Goal: Task Accomplishment & Management: Use online tool/utility

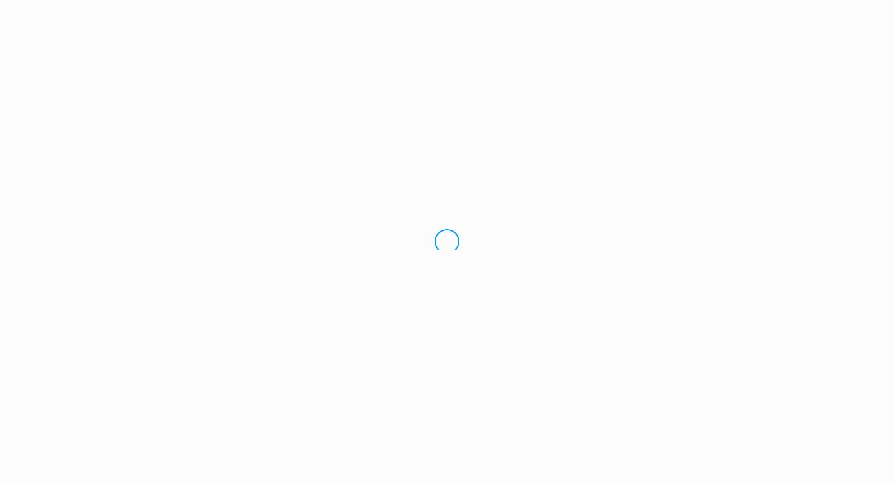
click at [790, 16] on div "Loading.." at bounding box center [447, 241] width 894 height 483
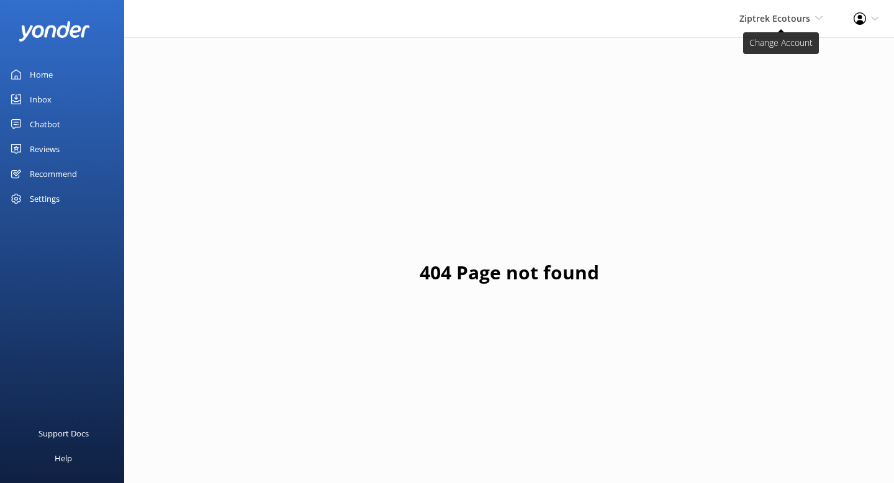
click at [785, 19] on span "Ziptrek Ecotours" at bounding box center [774, 18] width 71 height 12
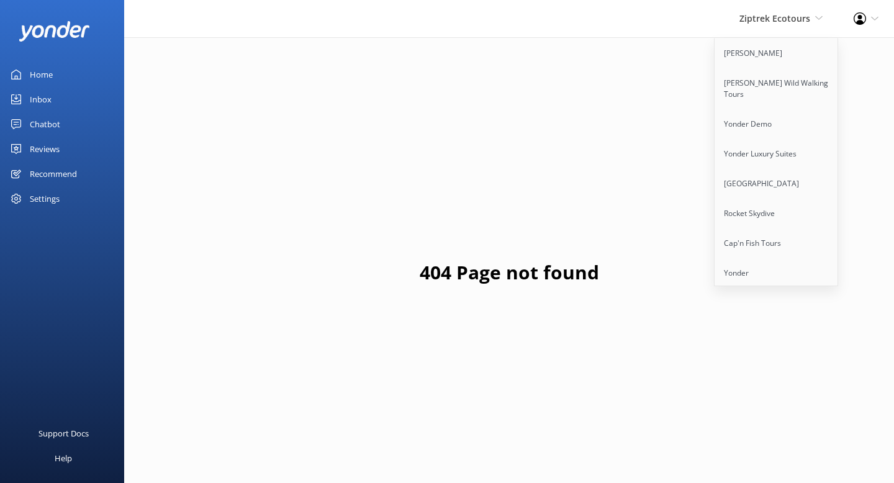
click at [56, 66] on link "Home" at bounding box center [62, 74] width 124 height 25
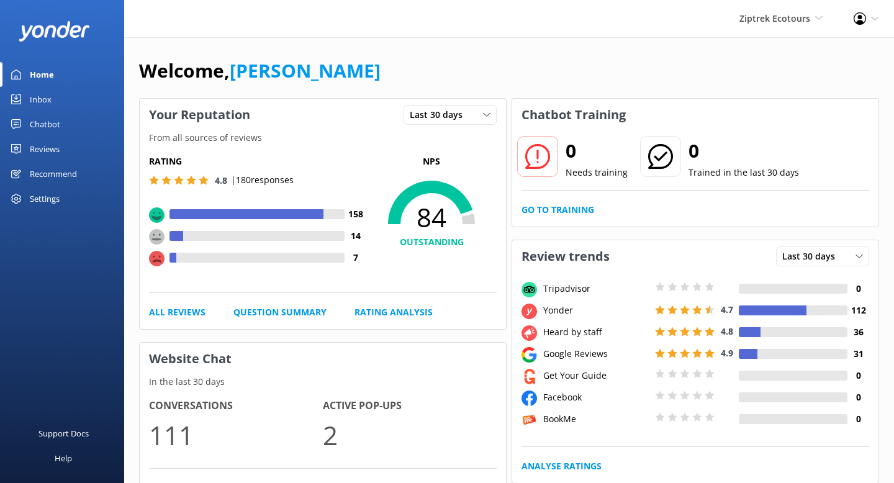
click at [35, 93] on div "Inbox" at bounding box center [41, 99] width 22 height 25
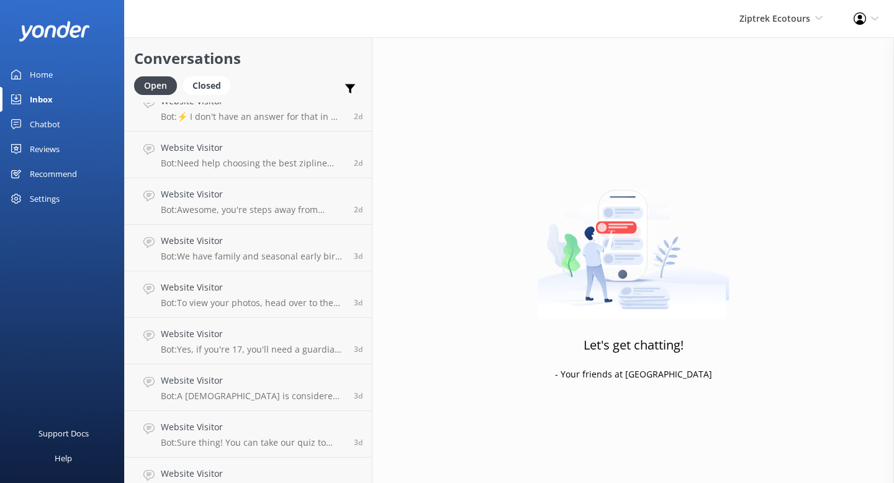
scroll to position [458, 0]
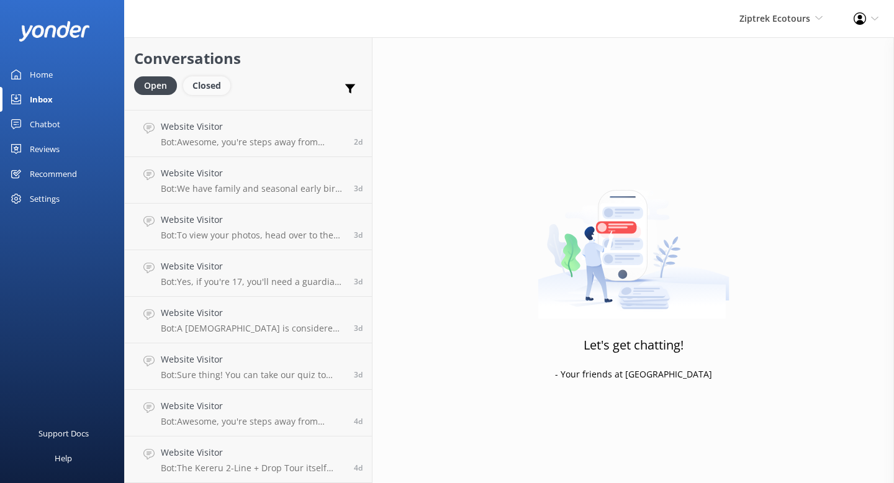
click at [208, 89] on div "Closed" at bounding box center [206, 85] width 47 height 19
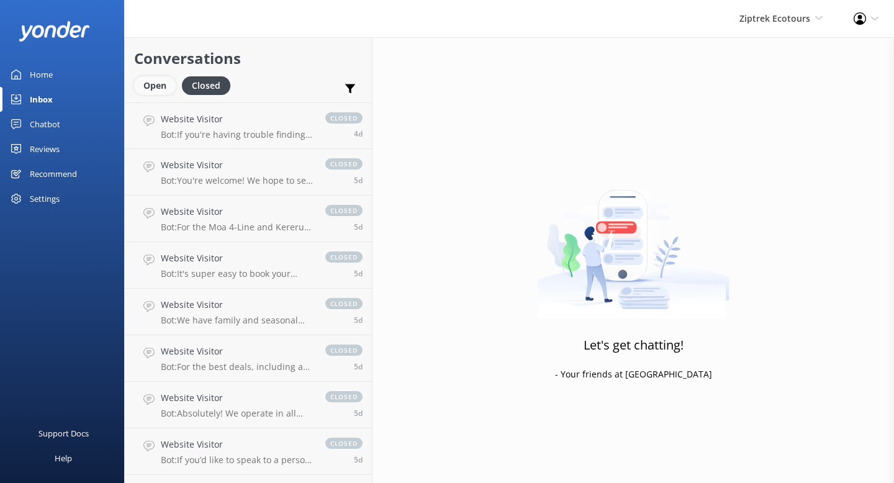
click at [153, 90] on div "Open" at bounding box center [155, 85] width 42 height 19
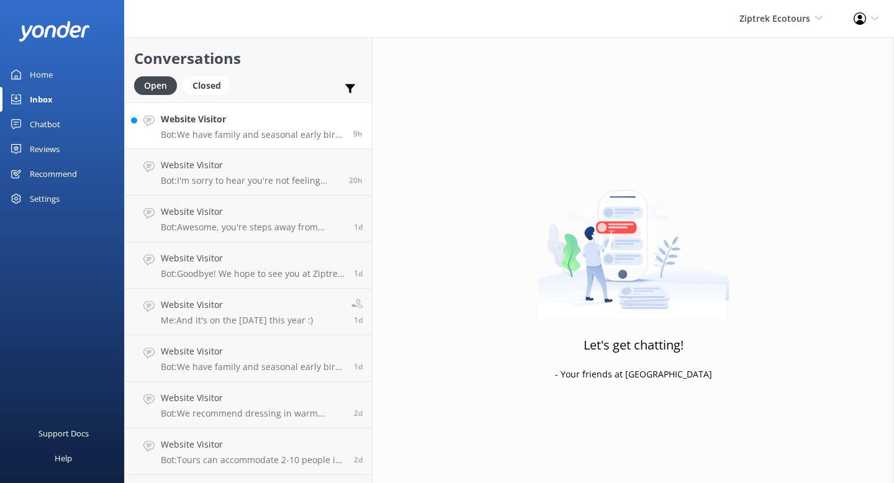
click at [271, 132] on p "Bot: We have family and seasonal early bird discounts available, which change t…" at bounding box center [252, 134] width 183 height 11
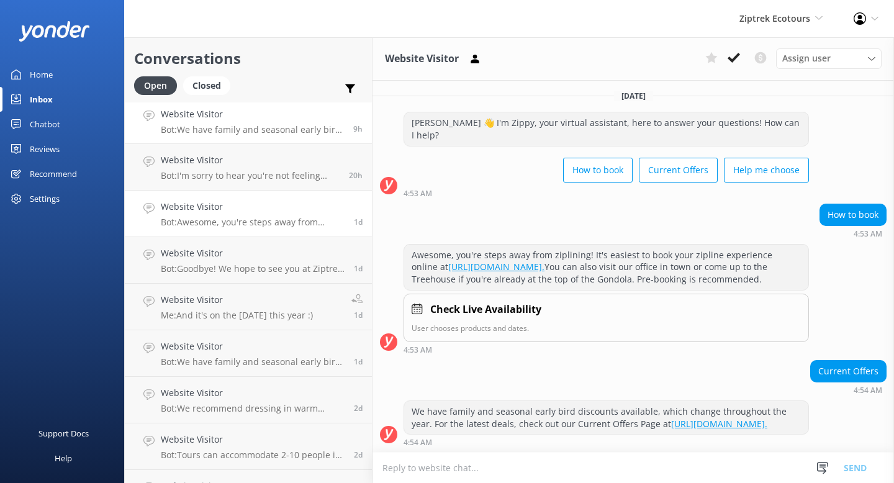
scroll to position [1, 0]
click at [49, 122] on div "Chatbot" at bounding box center [45, 124] width 30 height 25
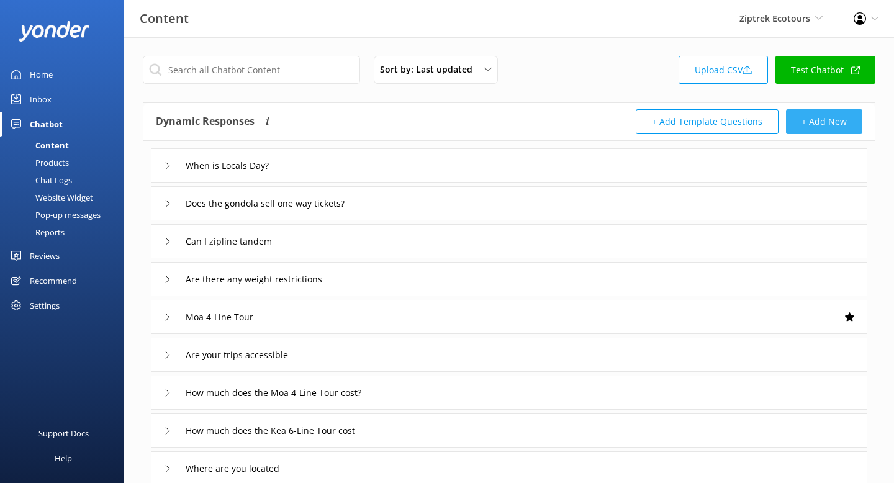
click at [823, 125] on button "+ Add New" at bounding box center [824, 121] width 76 height 25
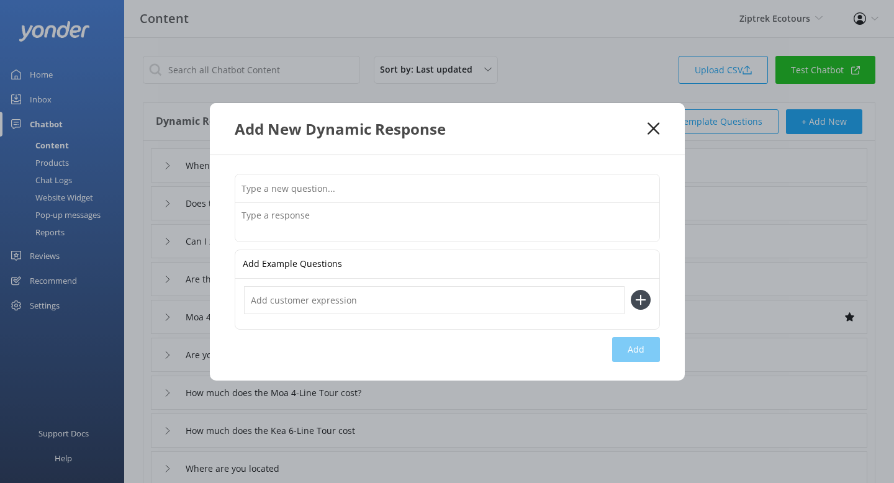
click at [348, 187] on input "text" at bounding box center [447, 188] width 424 height 28
click at [336, 223] on textarea at bounding box center [447, 222] width 424 height 38
click at [480, 183] on input "text" at bounding box center [447, 188] width 424 height 28
click at [348, 178] on input "text" at bounding box center [447, 188] width 424 height 28
click at [654, 129] on use at bounding box center [654, 128] width 12 height 12
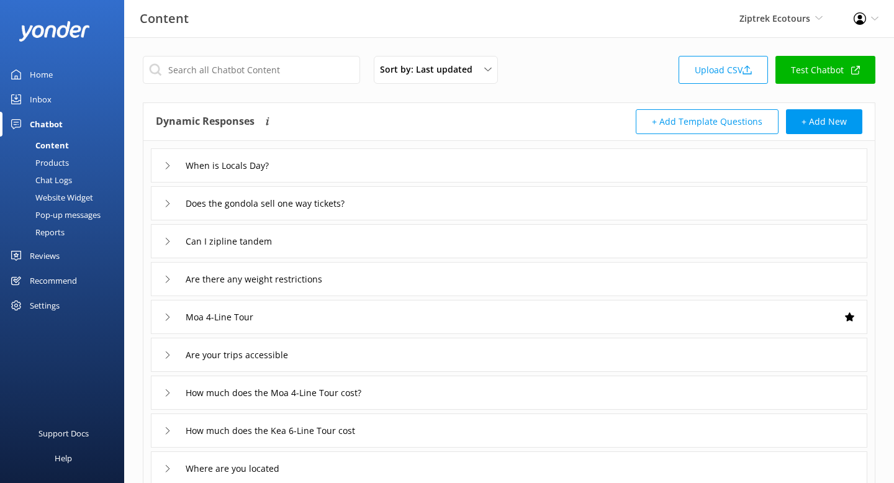
click at [391, 161] on div "When is Locals Day?" at bounding box center [509, 165] width 716 height 34
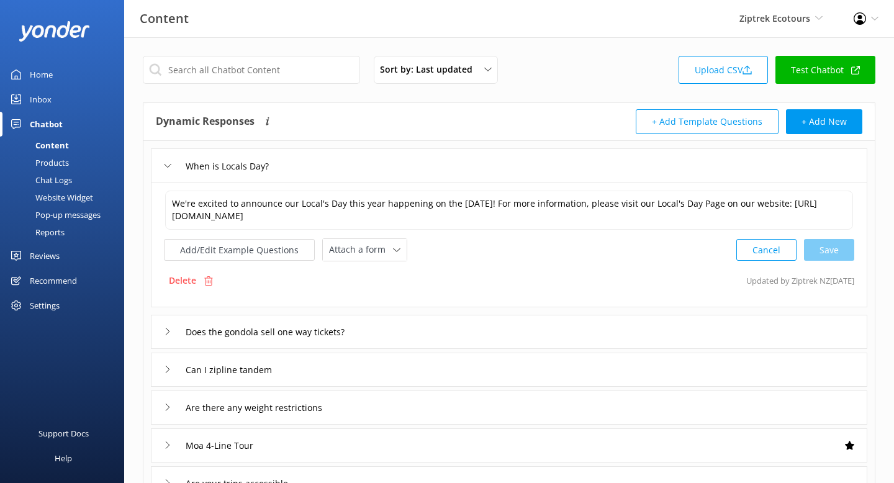
click at [405, 169] on div "When is Locals Day?" at bounding box center [509, 165] width 716 height 34
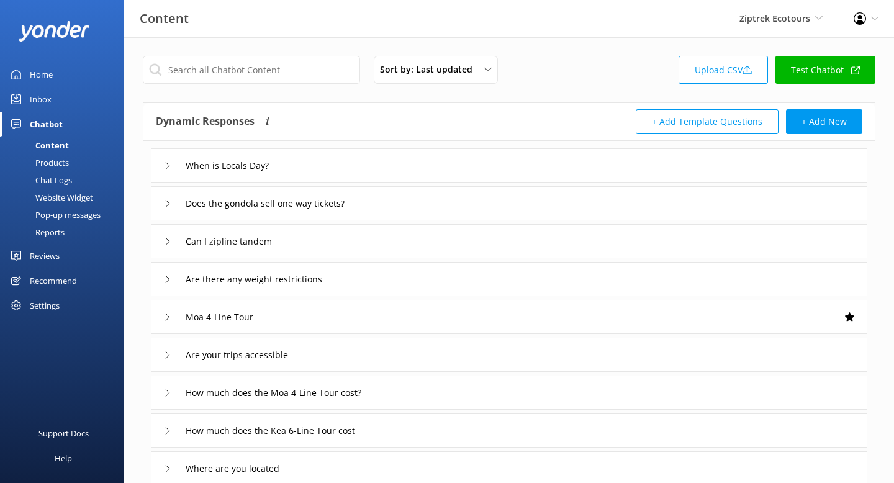
click at [66, 155] on div "Products" at bounding box center [37, 162] width 61 height 17
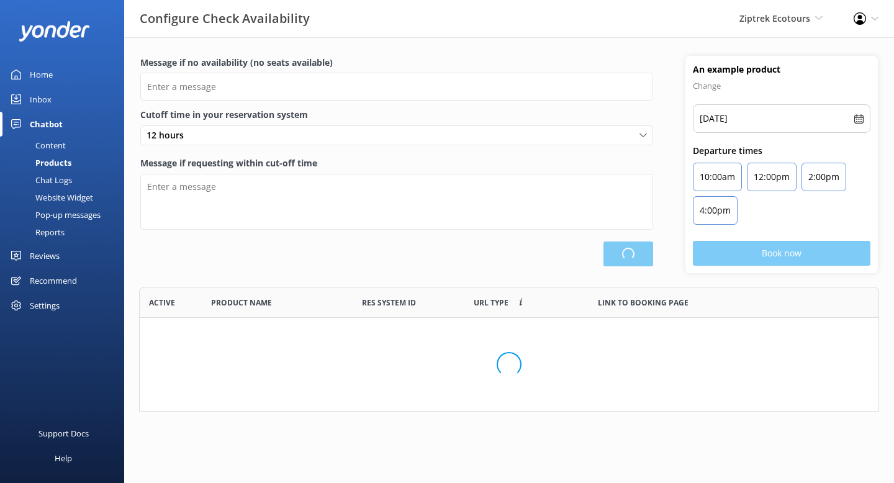
scroll to position [339, 740]
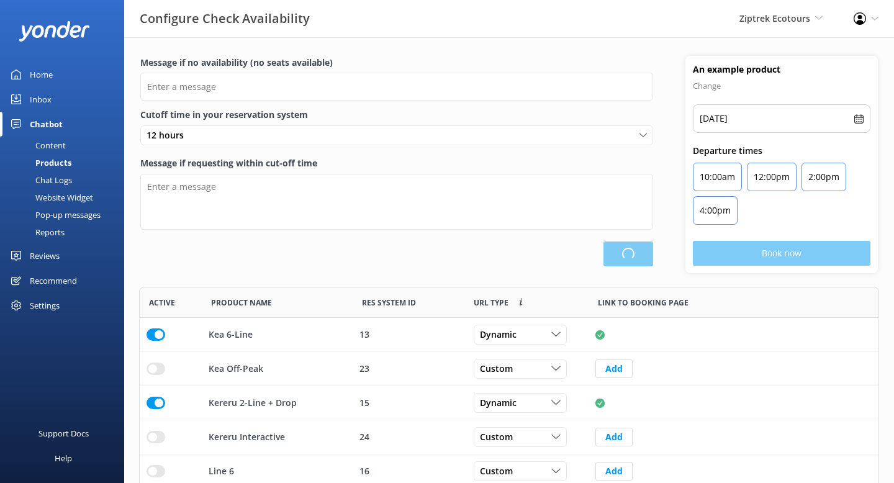
type input "There are no seats available, please check an alternative day"
type textarea "Our online booking system closes {hours} prior to departure. Please contact us …"
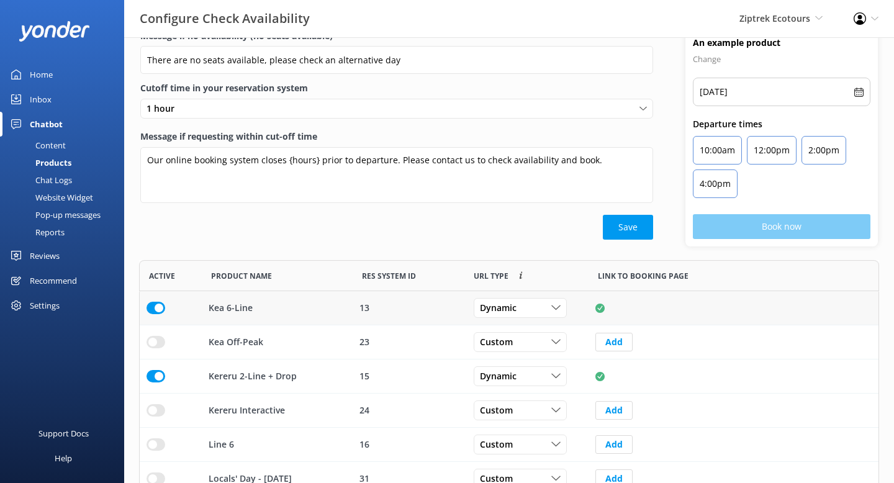
scroll to position [25, 0]
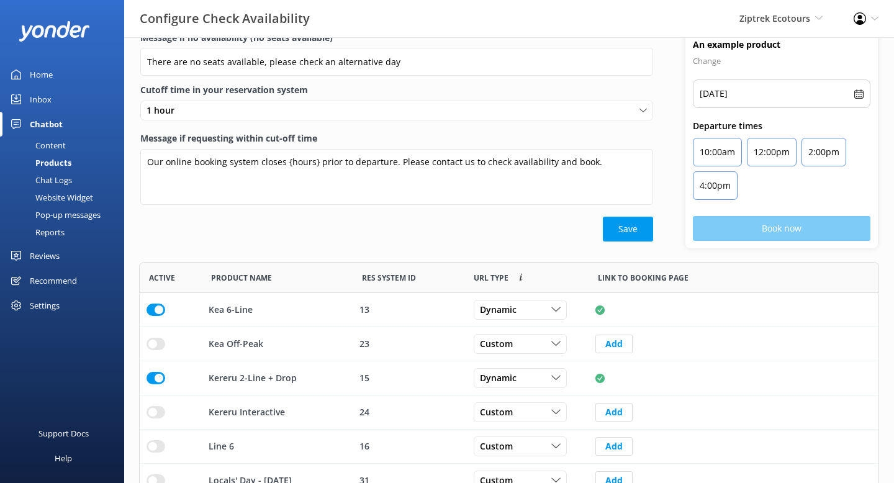
click at [65, 177] on div "Chat Logs" at bounding box center [39, 179] width 65 height 17
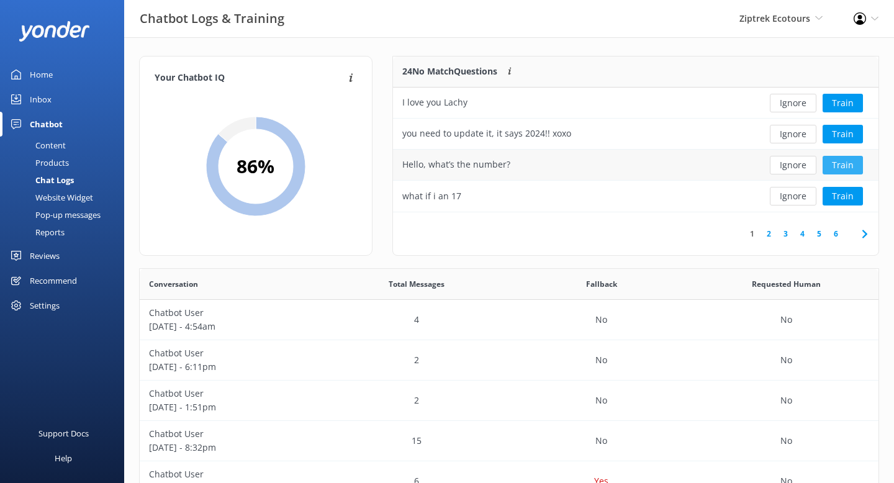
click at [837, 167] on button "Train" at bounding box center [843, 165] width 40 height 19
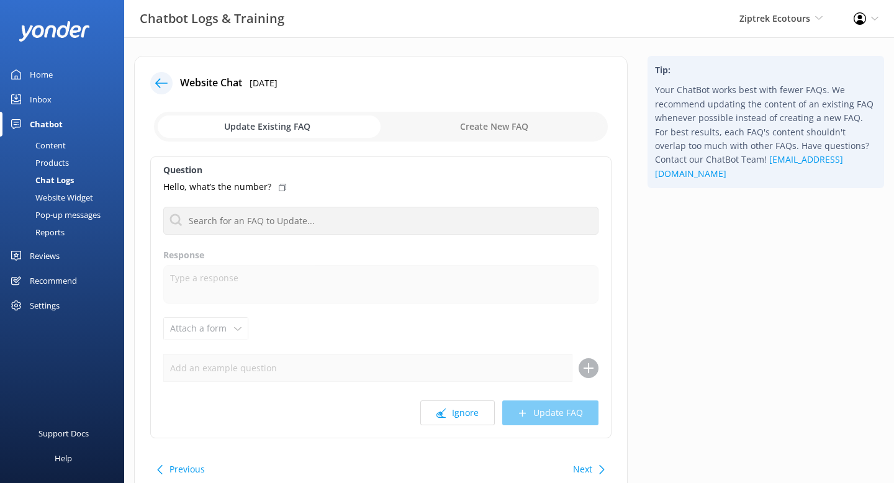
click at [160, 82] on icon at bounding box center [161, 83] width 12 height 12
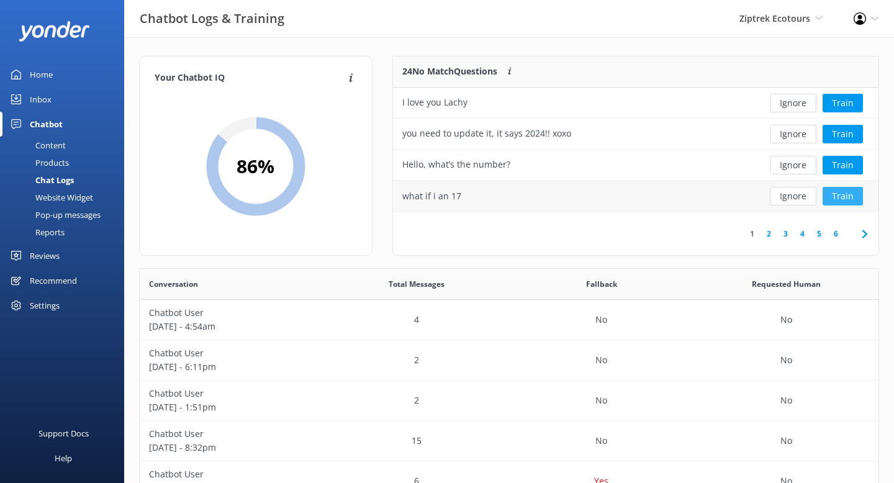
click at [844, 200] on button "Train" at bounding box center [843, 196] width 40 height 19
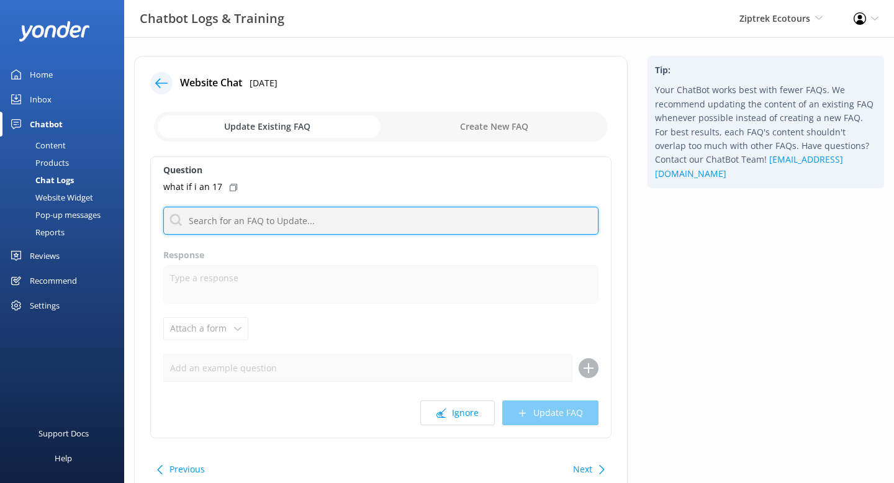
click at [242, 214] on input "text" at bounding box center [380, 221] width 435 height 28
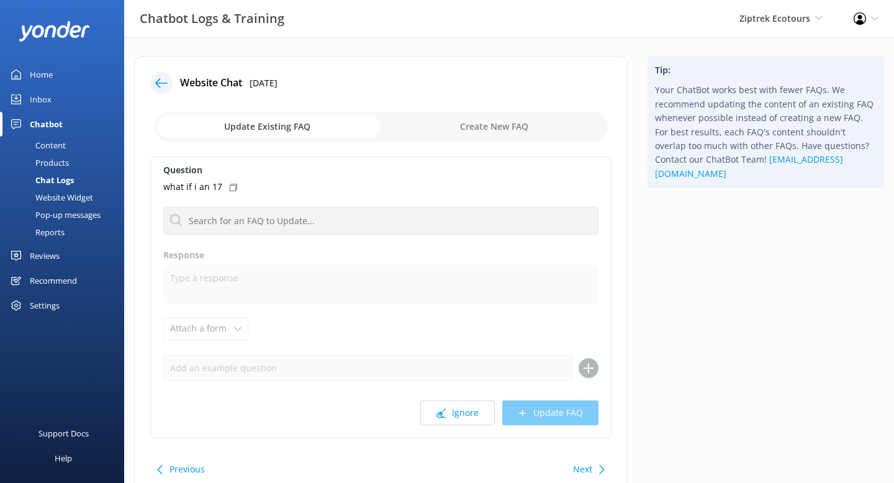
click at [166, 82] on icon at bounding box center [161, 83] width 12 height 12
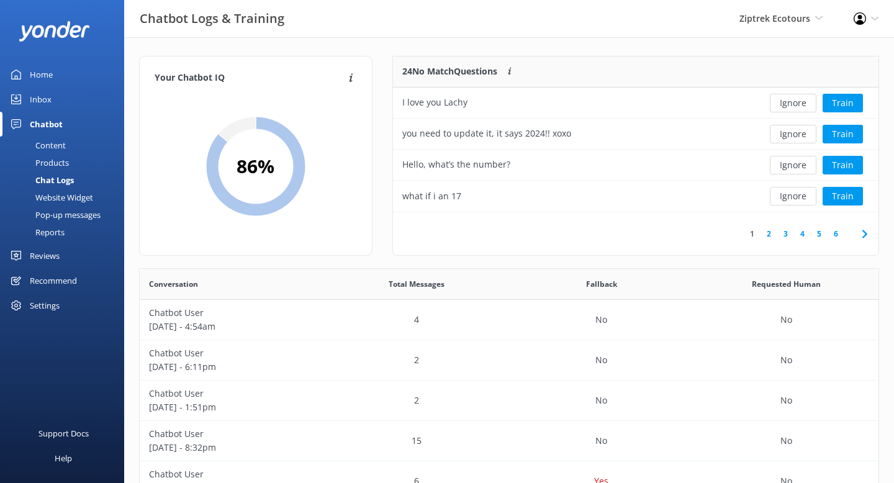
click at [56, 147] on div "Content" at bounding box center [36, 145] width 58 height 17
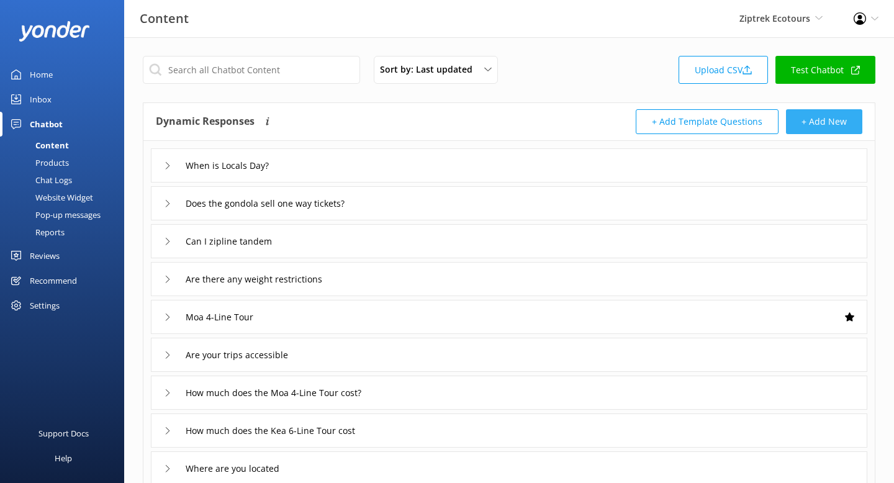
click at [814, 127] on button "+ Add New" at bounding box center [824, 121] width 76 height 25
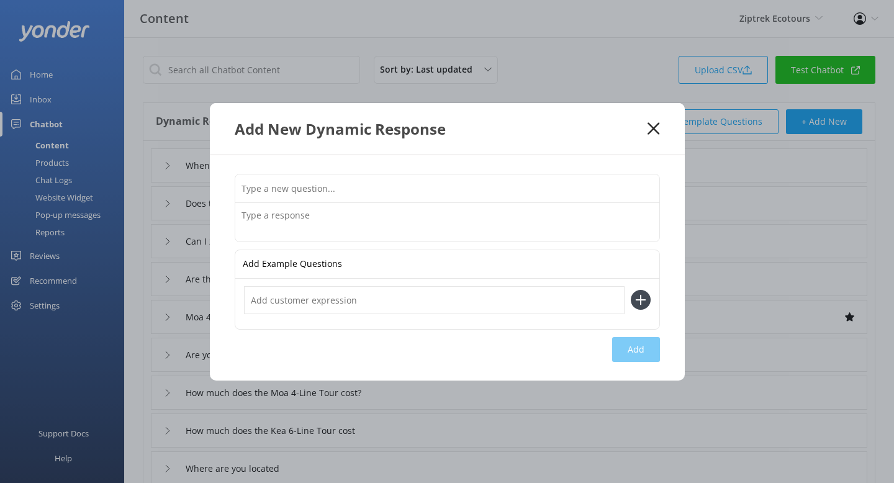
click at [657, 132] on use at bounding box center [654, 128] width 12 height 12
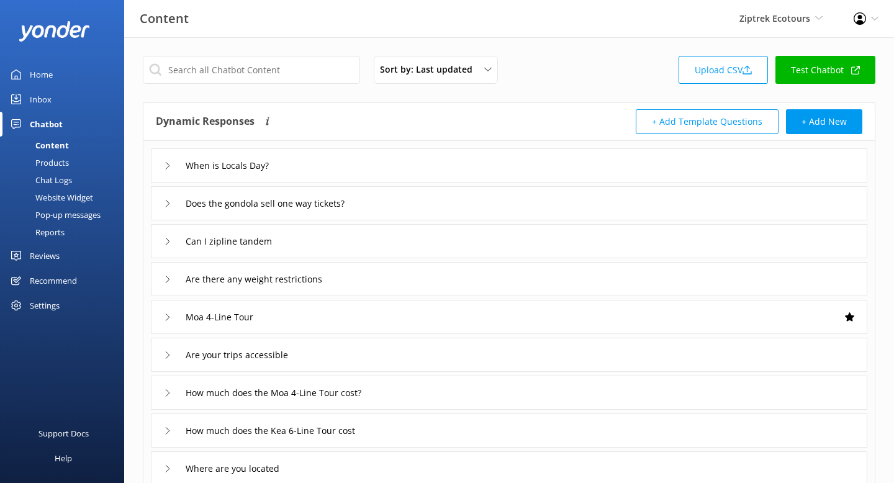
click at [58, 278] on div "Recommend" at bounding box center [53, 280] width 47 height 25
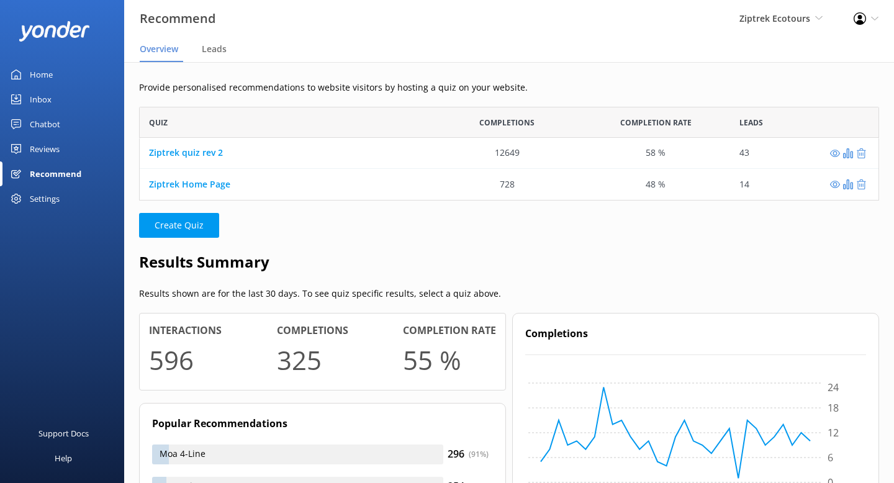
scroll to position [94, 740]
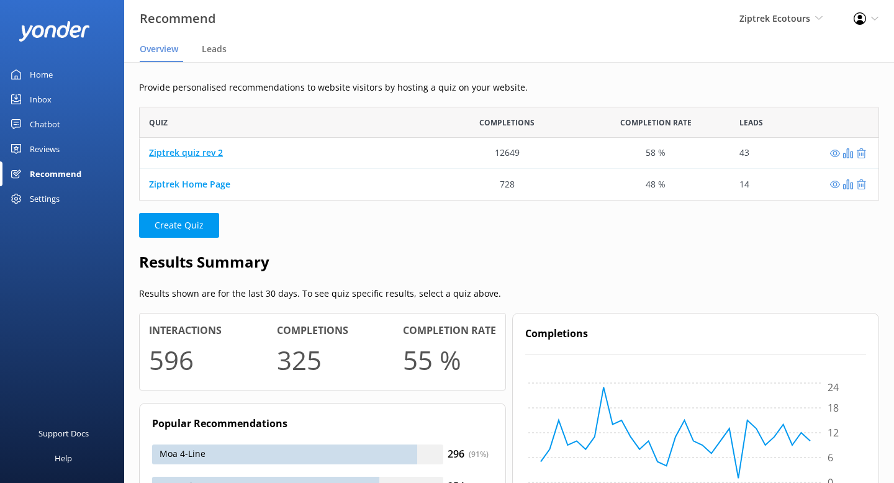
click at [204, 153] on link "Ziptrek quiz rev 2" at bounding box center [186, 153] width 74 height 12
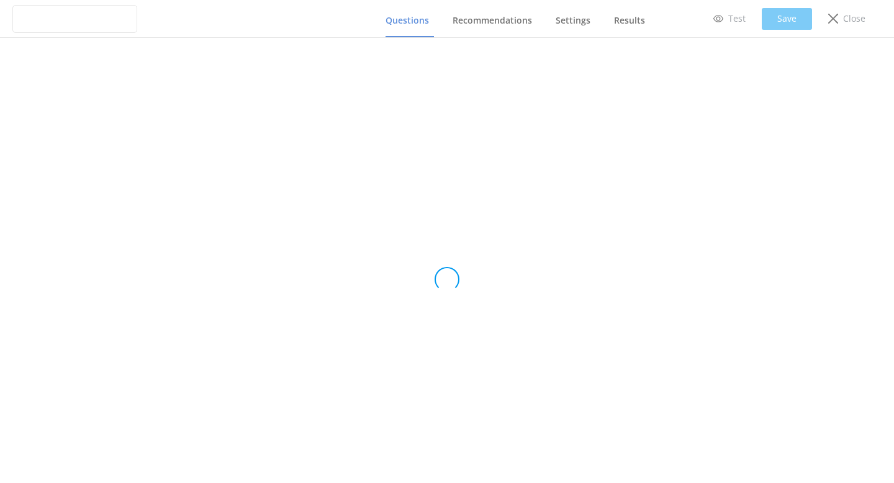
type input "Ziptrek quiz rev 2"
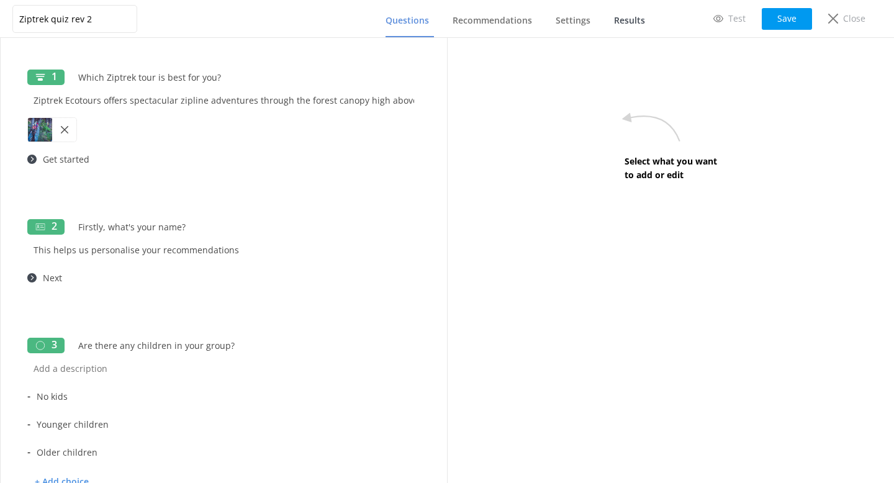
click at [620, 24] on span "Results" at bounding box center [629, 20] width 31 height 12
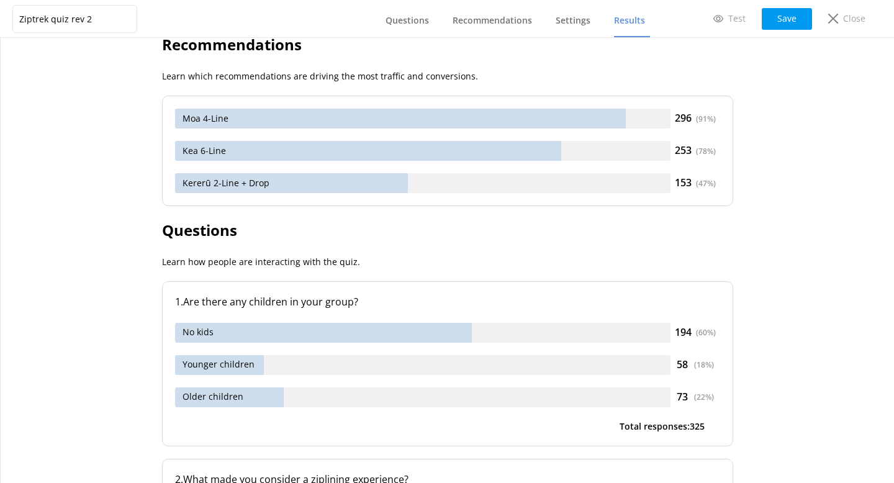
scroll to position [312, 0]
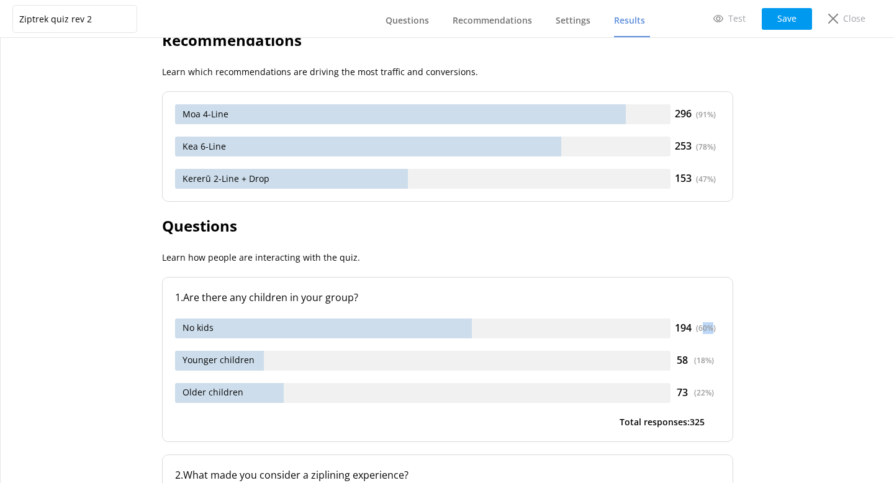
drag, startPoint x: 711, startPoint y: 332, endPoint x: 700, endPoint y: 332, distance: 11.2
click at [700, 332] on div "( 60 %)" at bounding box center [706, 328] width 20 height 12
click at [270, 336] on div "No kids" at bounding box center [422, 328] width 495 height 20
click at [839, 20] on div "Close" at bounding box center [847, 18] width 55 height 21
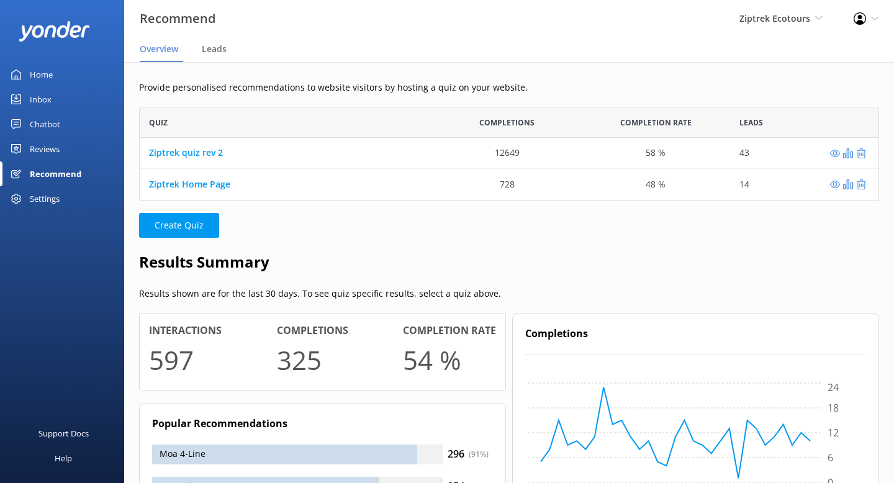
scroll to position [94, 740]
